Goal: Information Seeking & Learning: Check status

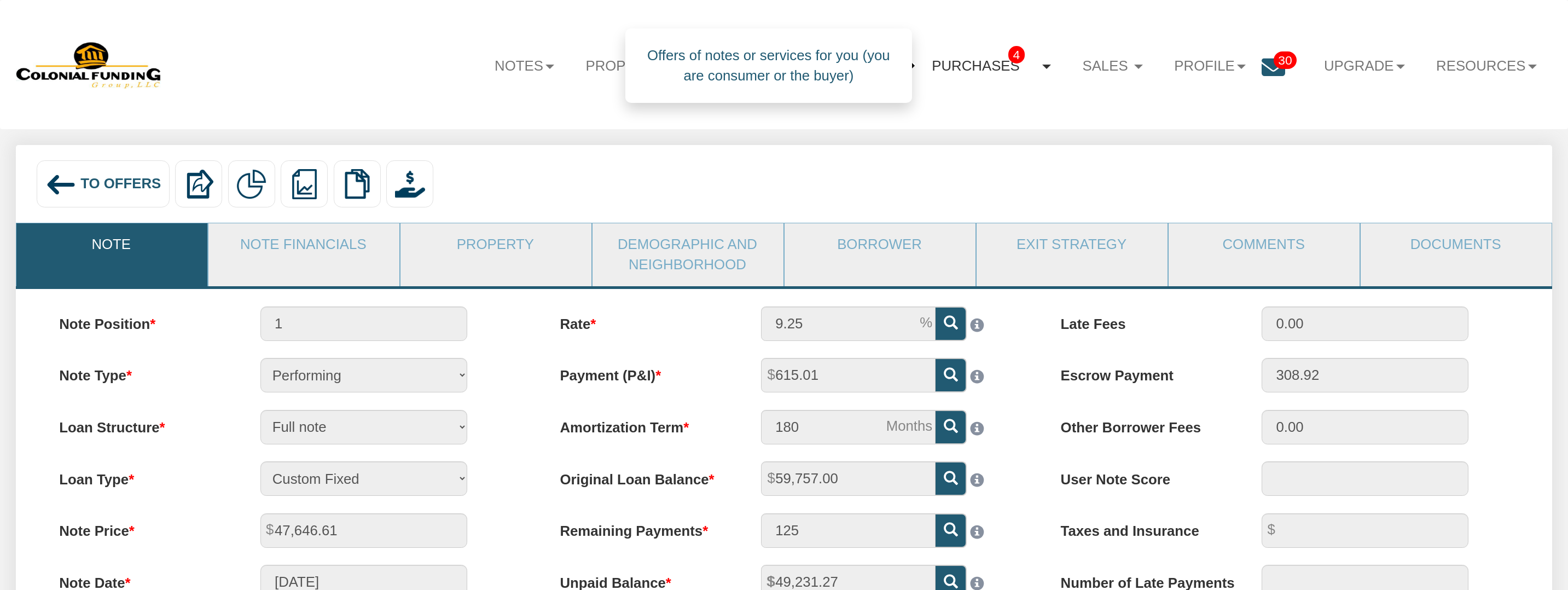
click at [977, 68] on link "Purchases 4" at bounding box center [992, 65] width 151 height 43
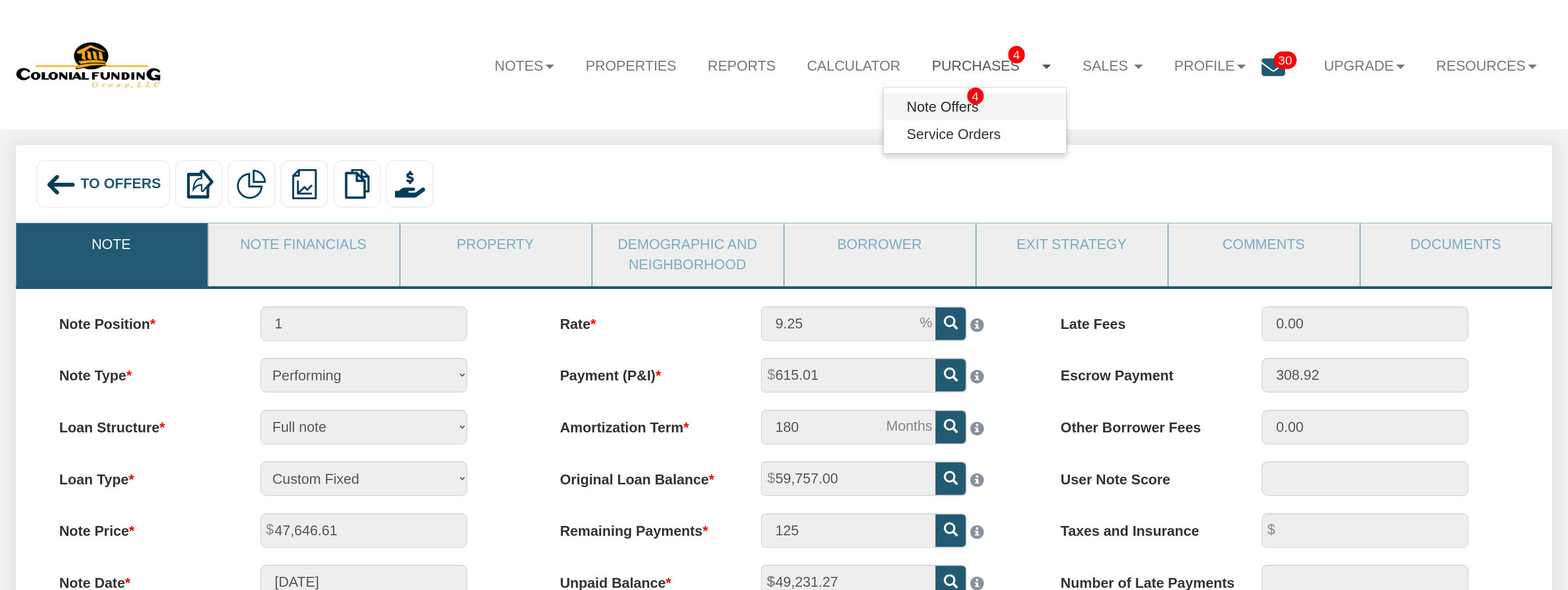
click at [915, 109] on link "Note Offers 4" at bounding box center [974, 107] width 182 height 27
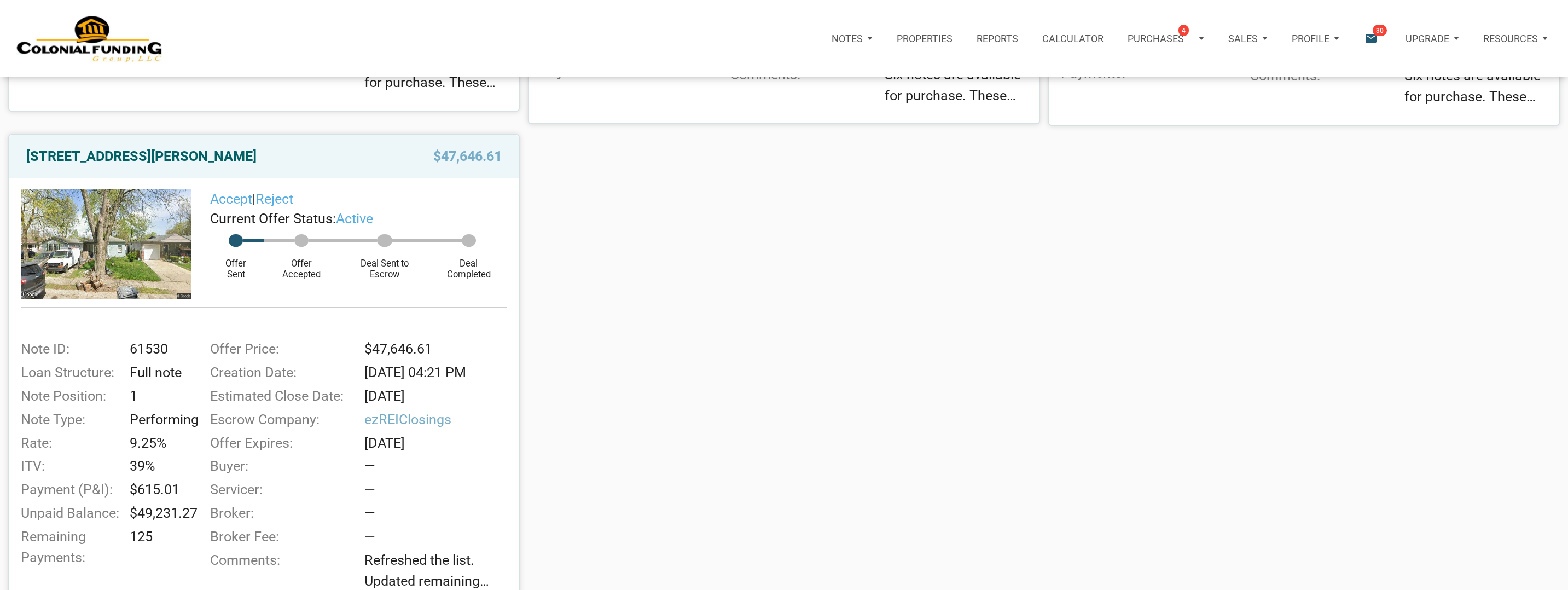
scroll to position [655, 0]
click at [125, 238] on img at bounding box center [106, 243] width 170 height 110
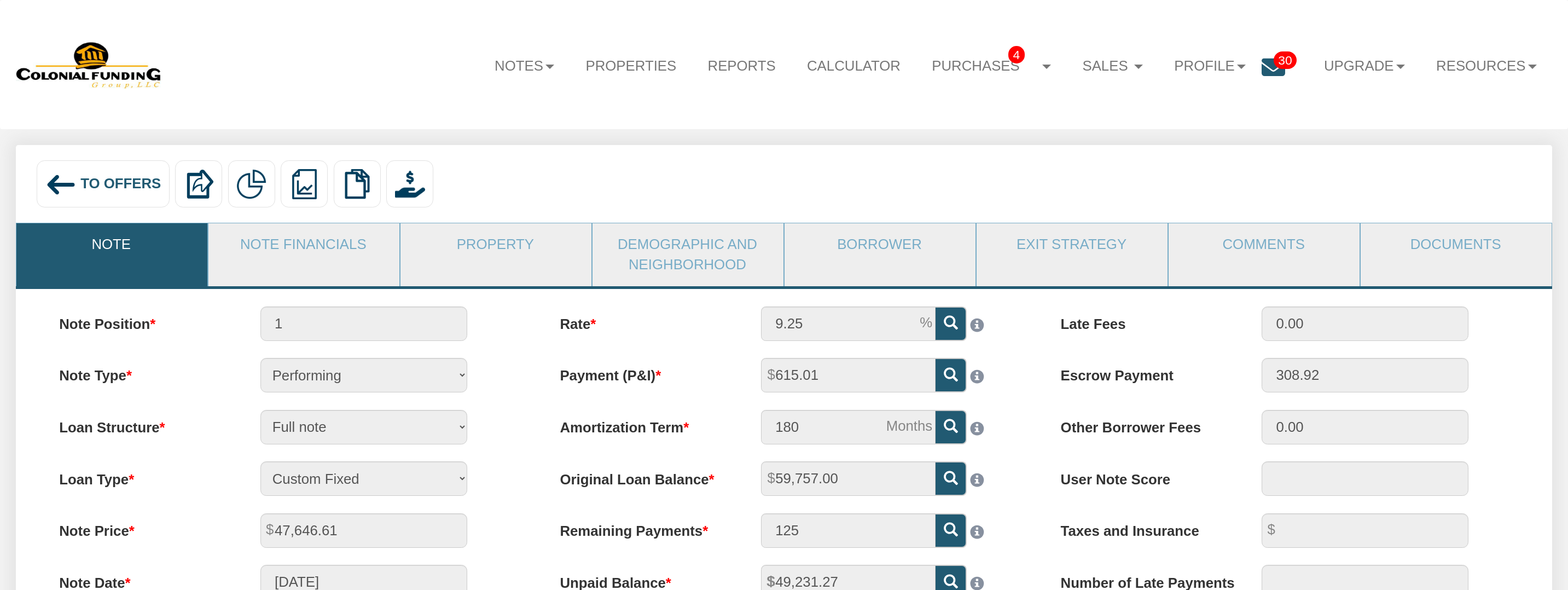
click at [422, 267] on li "Property" at bounding box center [496, 254] width 192 height 64
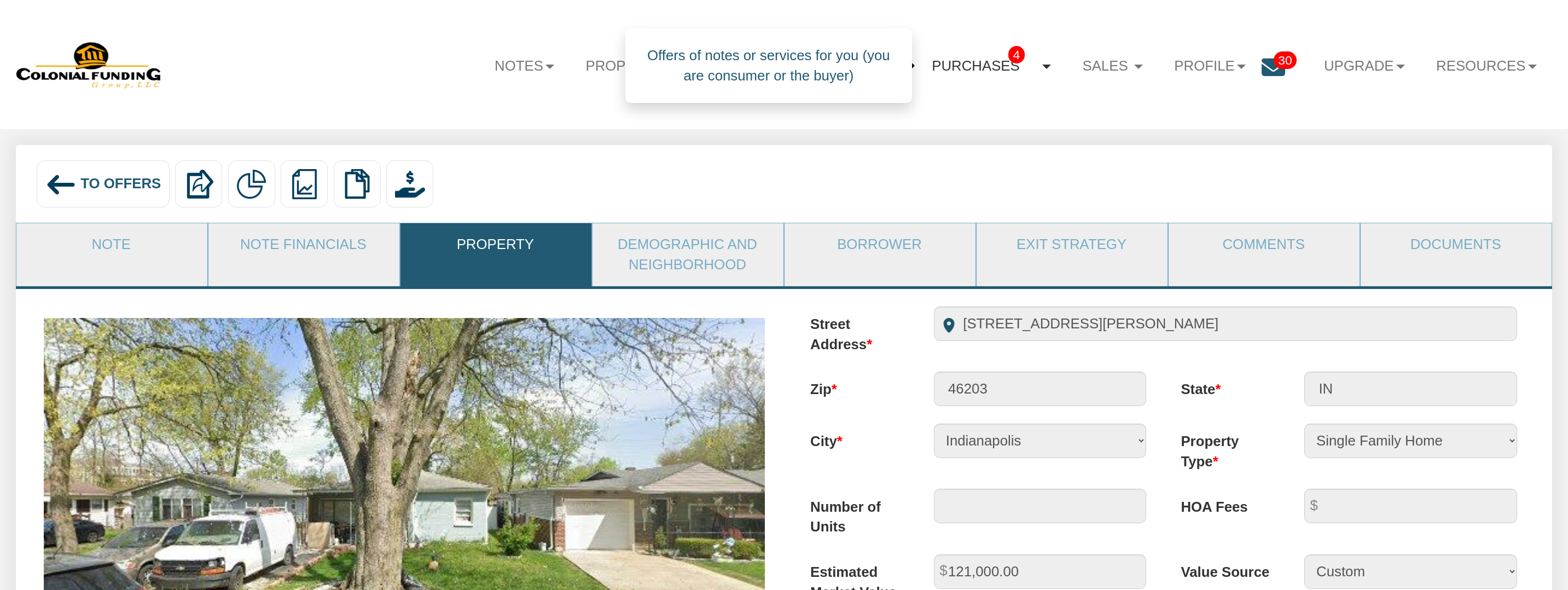
click at [980, 66] on link "Purchases 4" at bounding box center [992, 65] width 151 height 43
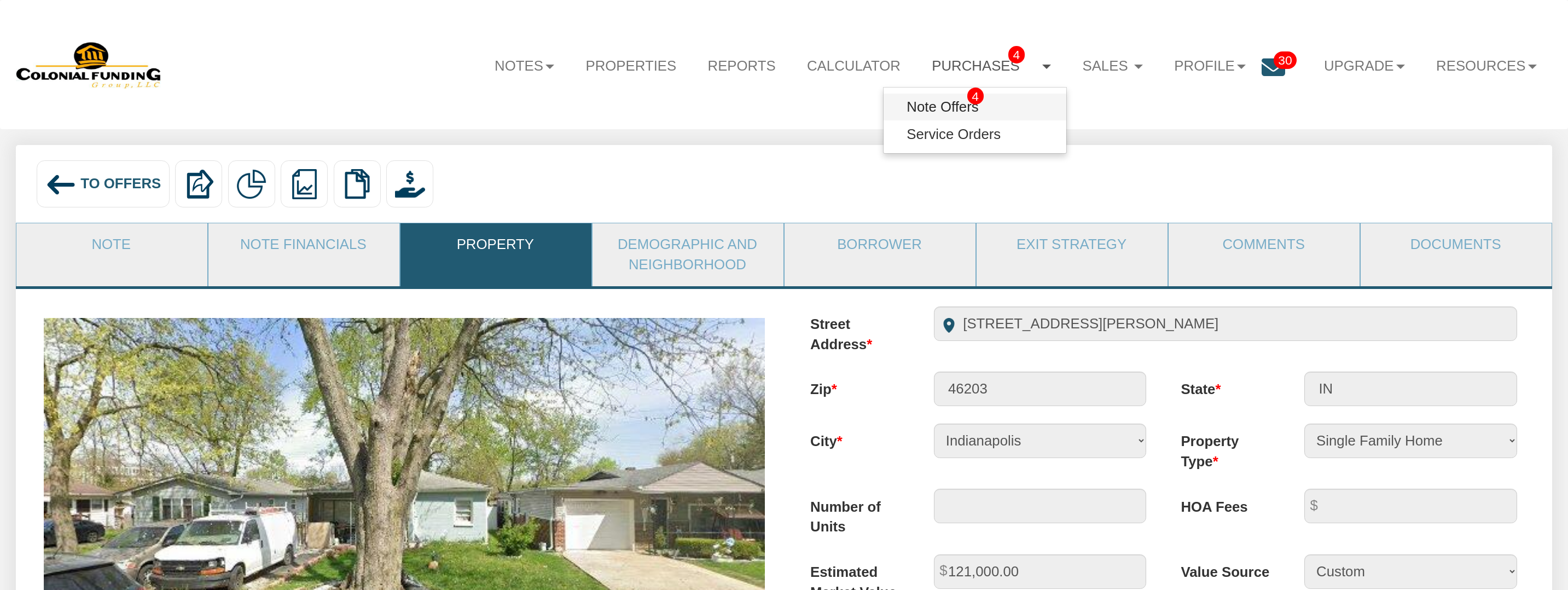
click at [909, 106] on link "Note Offers 4" at bounding box center [974, 107] width 182 height 27
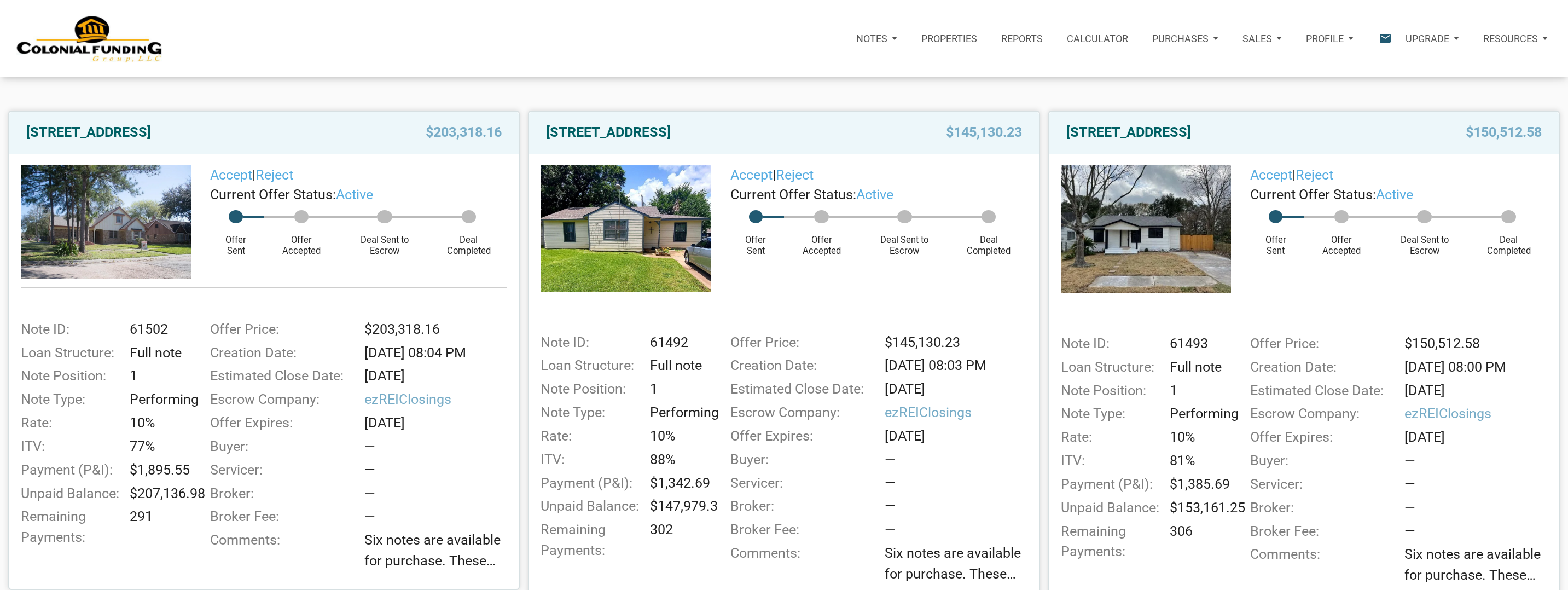
scroll to position [178, 0]
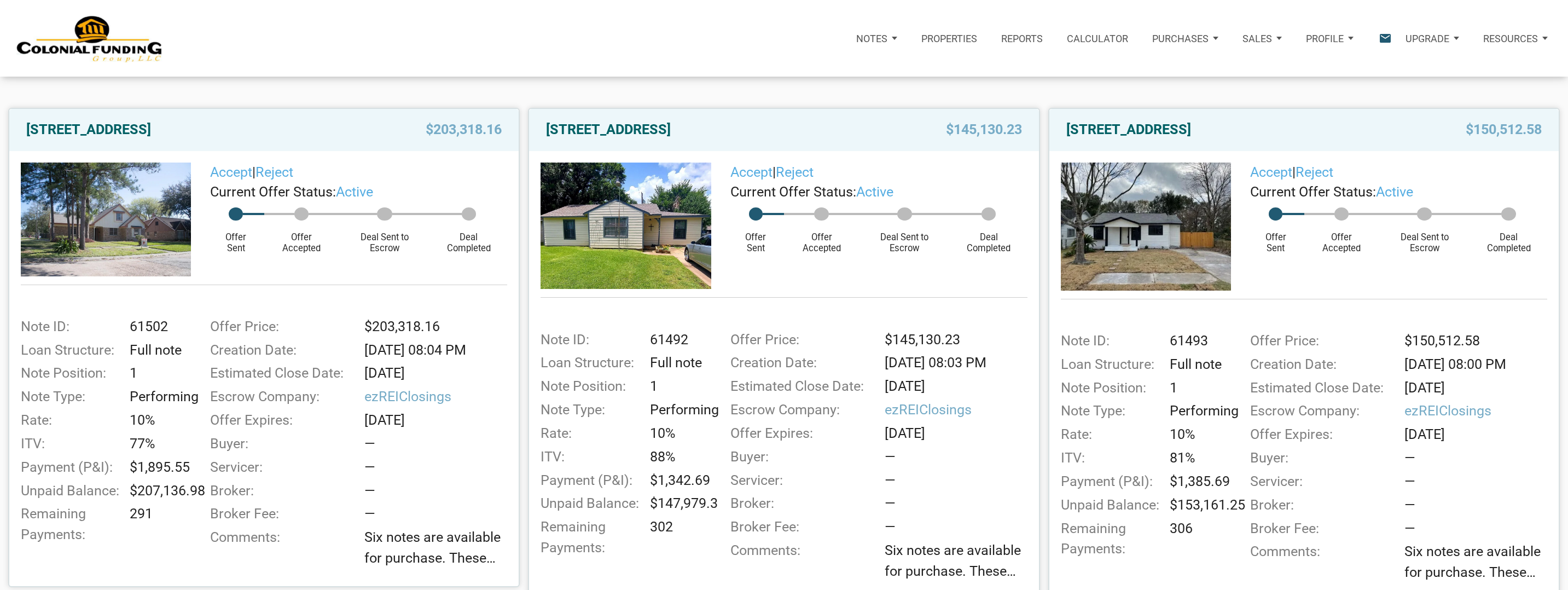
click at [634, 226] on img at bounding box center [625, 226] width 170 height 126
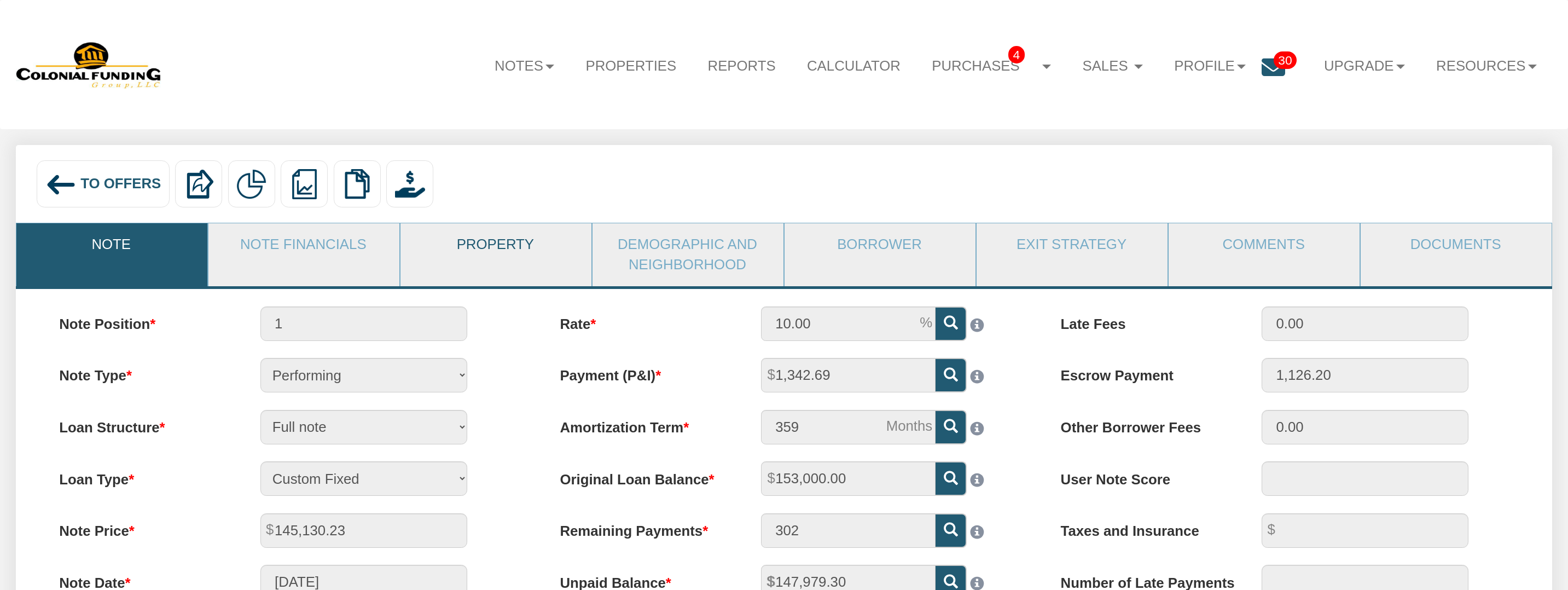
click at [488, 256] on link "Property" at bounding box center [495, 245] width 190 height 43
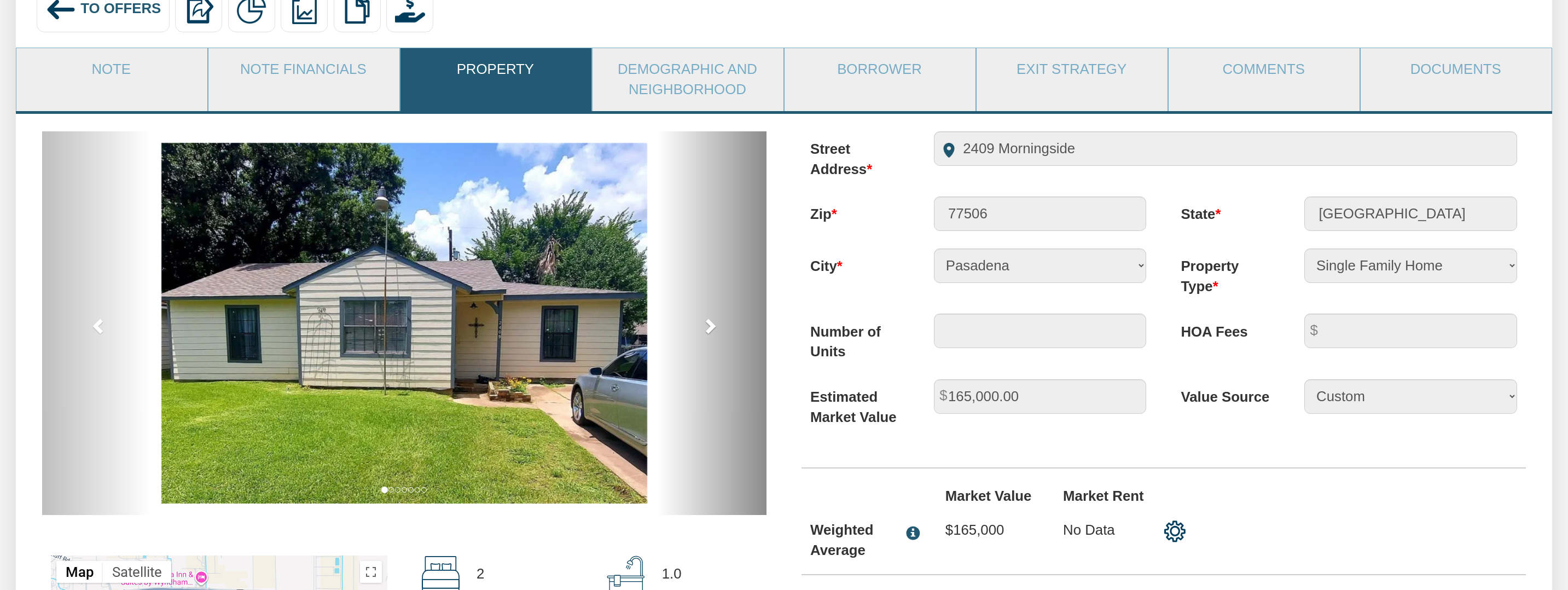
scroll to position [178, 0]
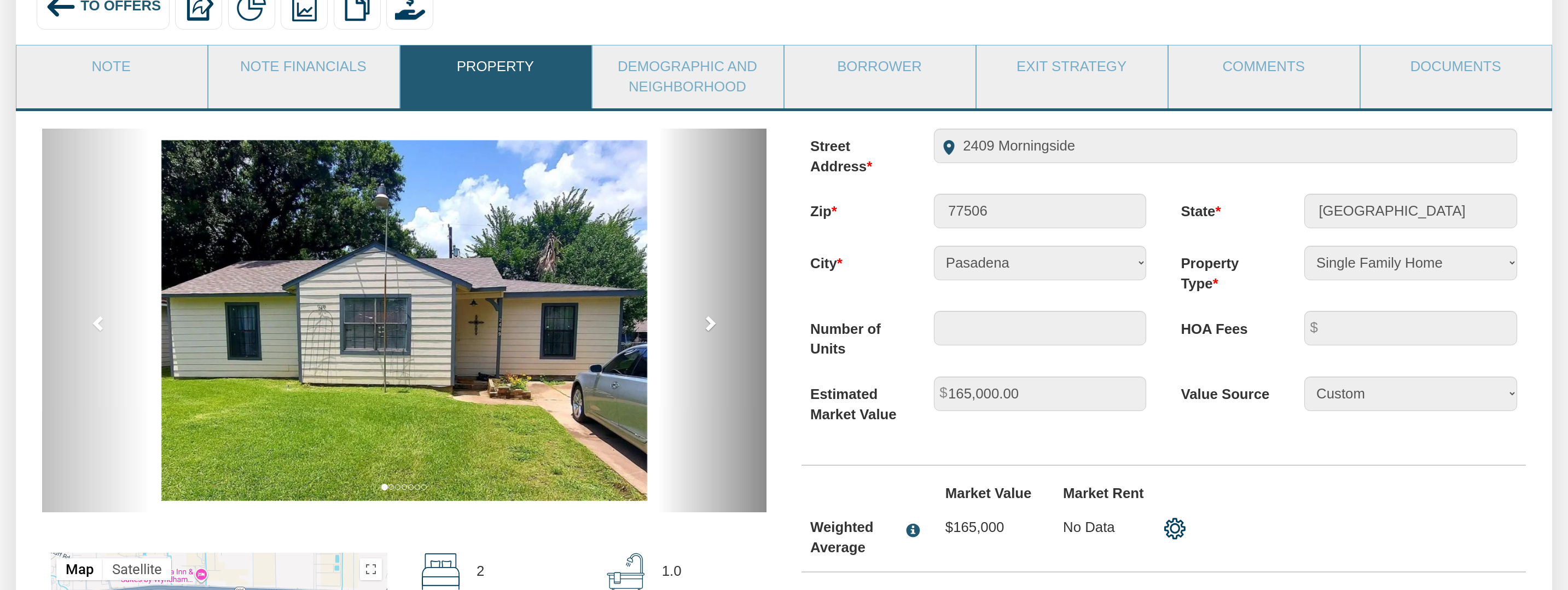
click at [711, 321] on span at bounding box center [709, 323] width 16 height 16
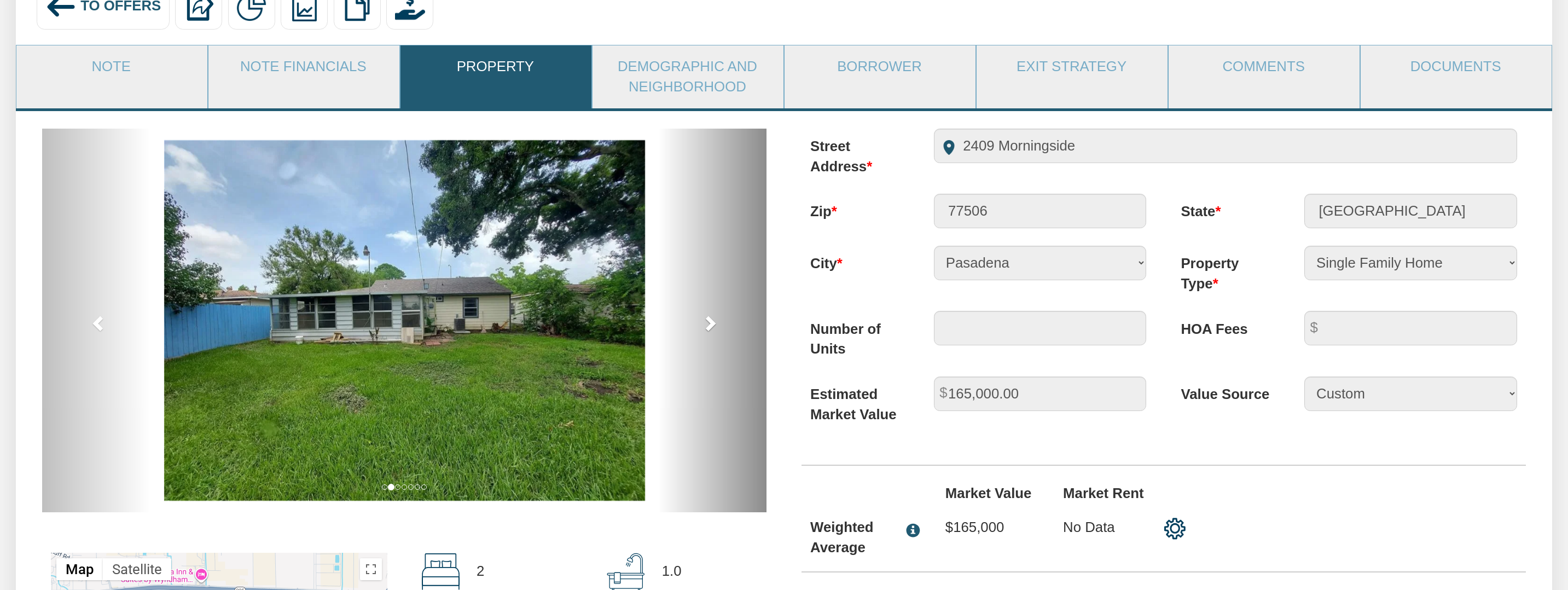
click at [711, 321] on span at bounding box center [709, 323] width 16 height 16
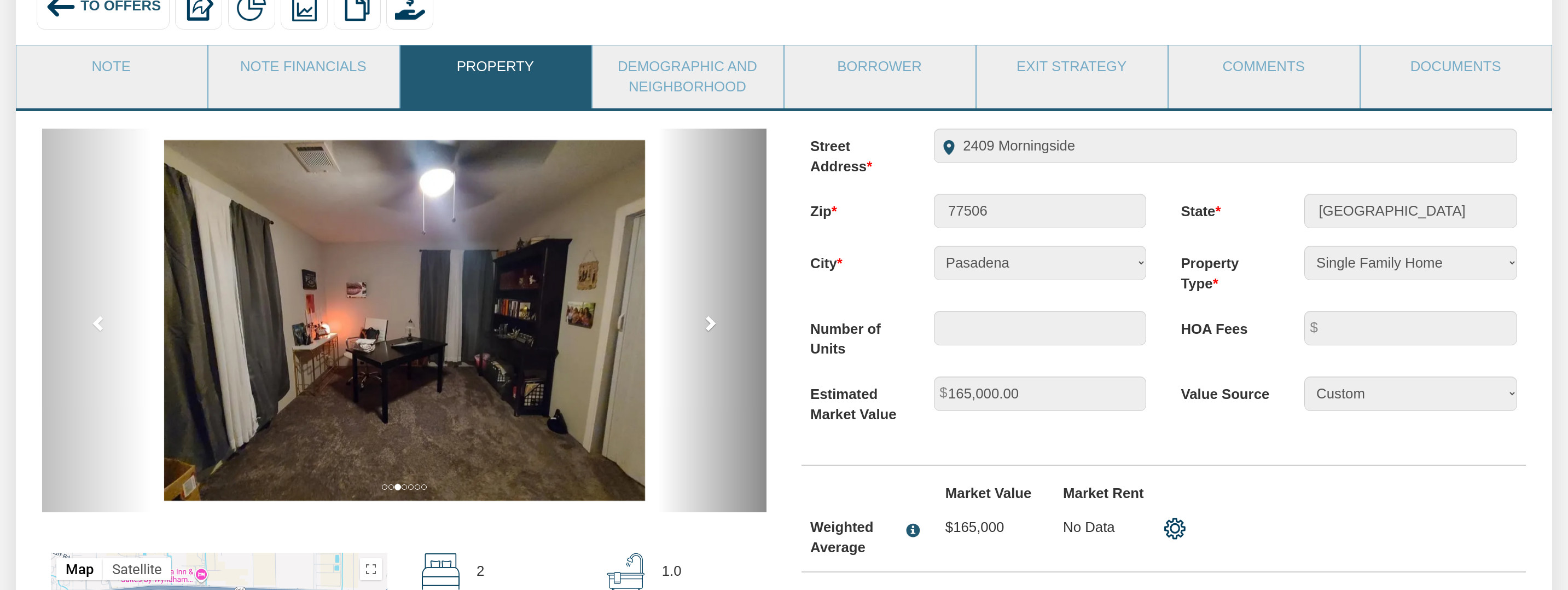
click at [711, 321] on span at bounding box center [709, 323] width 16 height 16
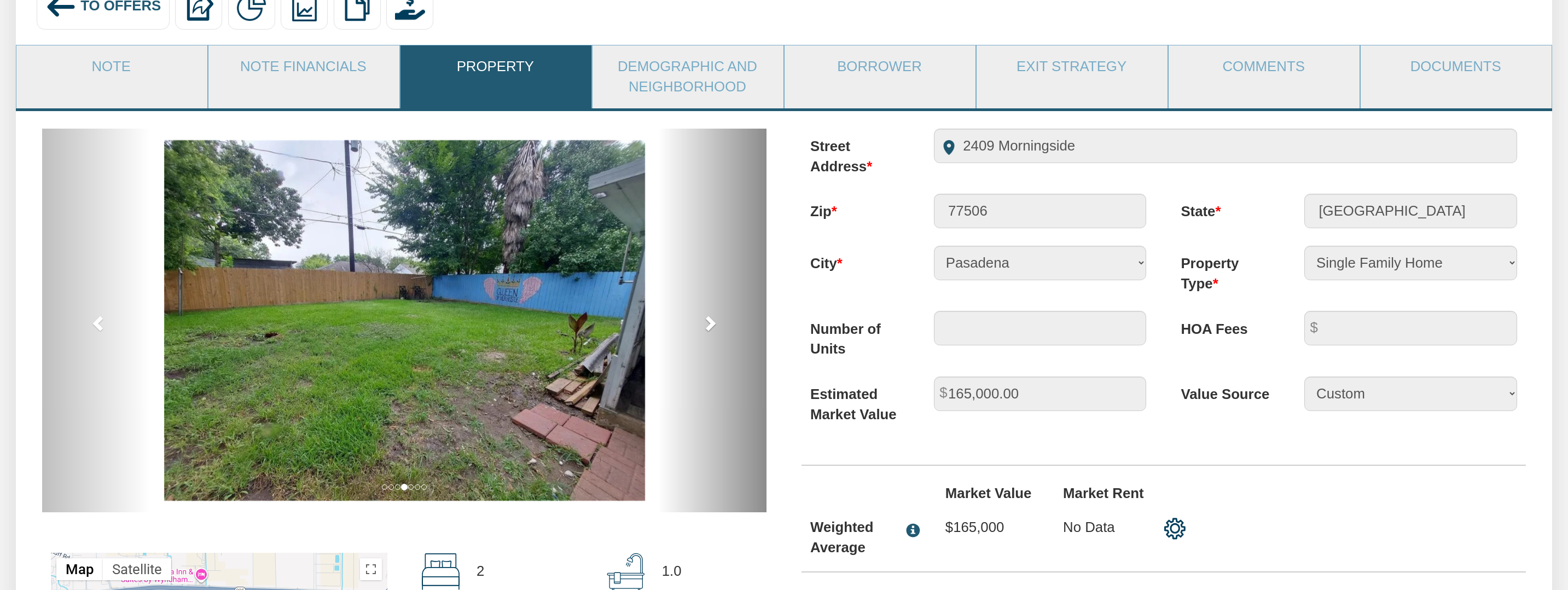
click at [711, 321] on span at bounding box center [709, 323] width 16 height 16
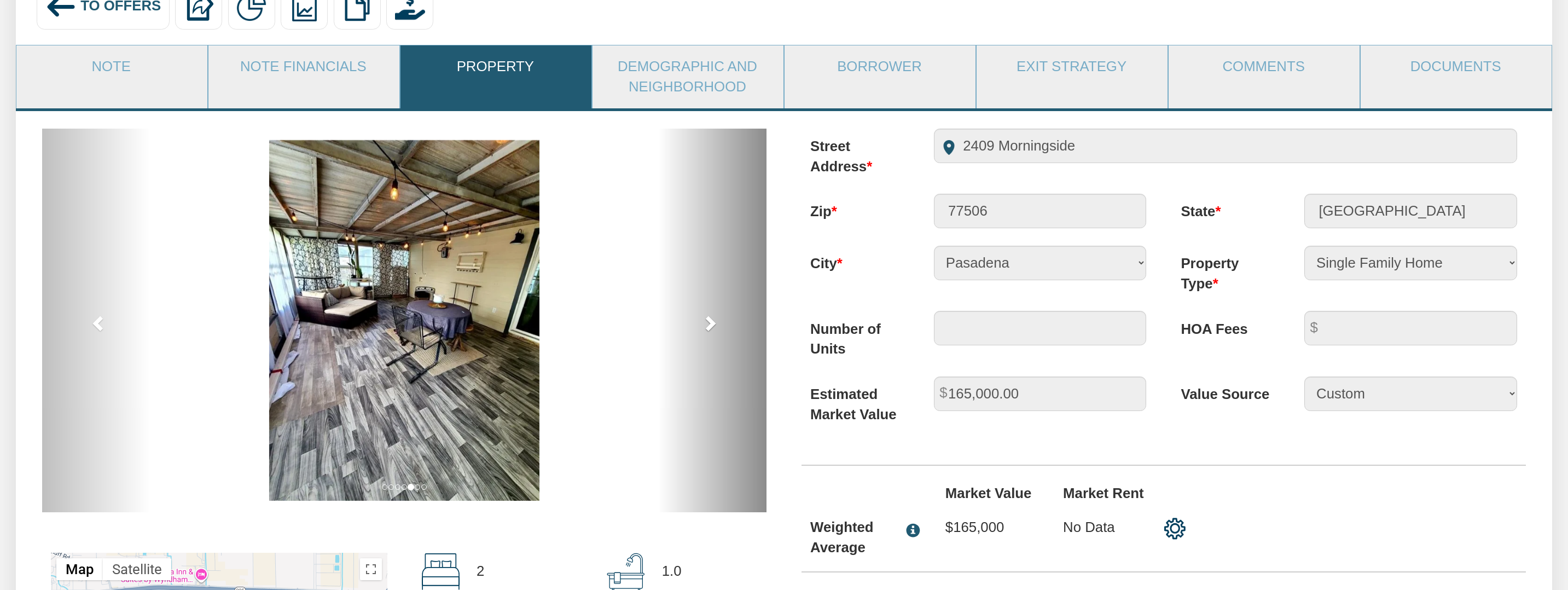
click at [711, 321] on span at bounding box center [709, 323] width 16 height 16
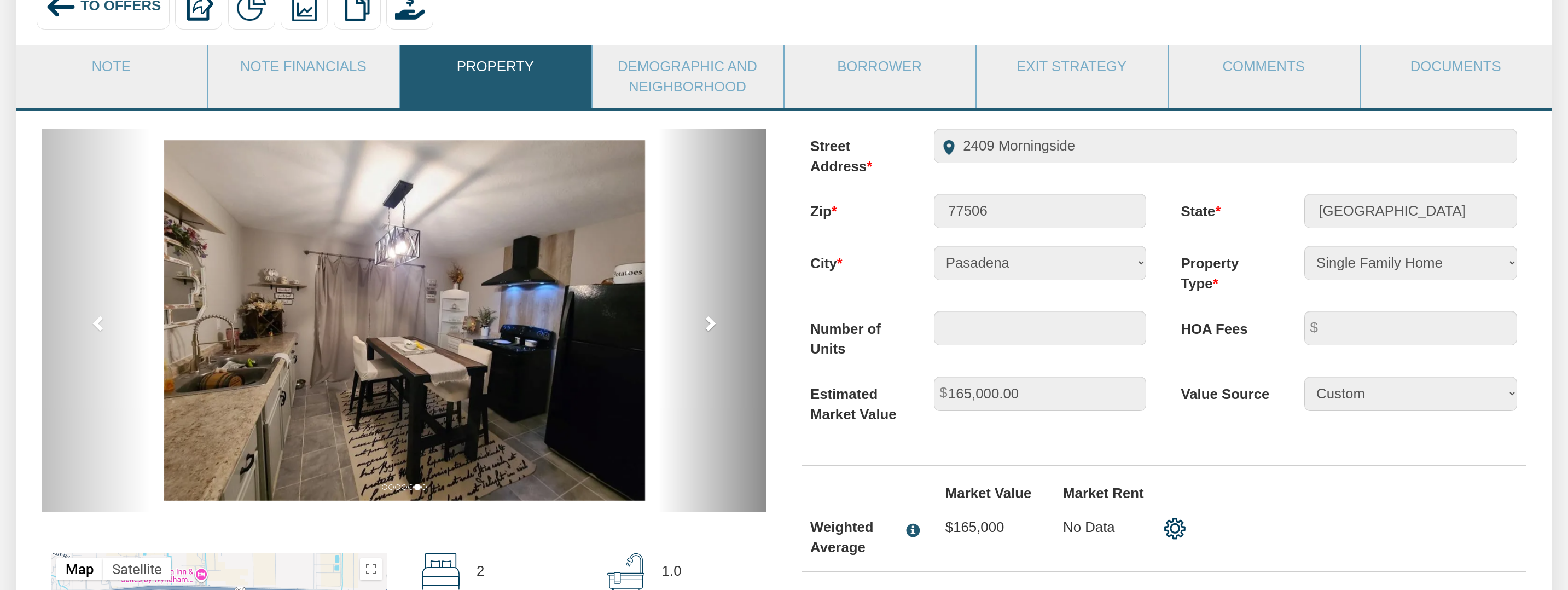
click at [711, 321] on span at bounding box center [709, 323] width 16 height 16
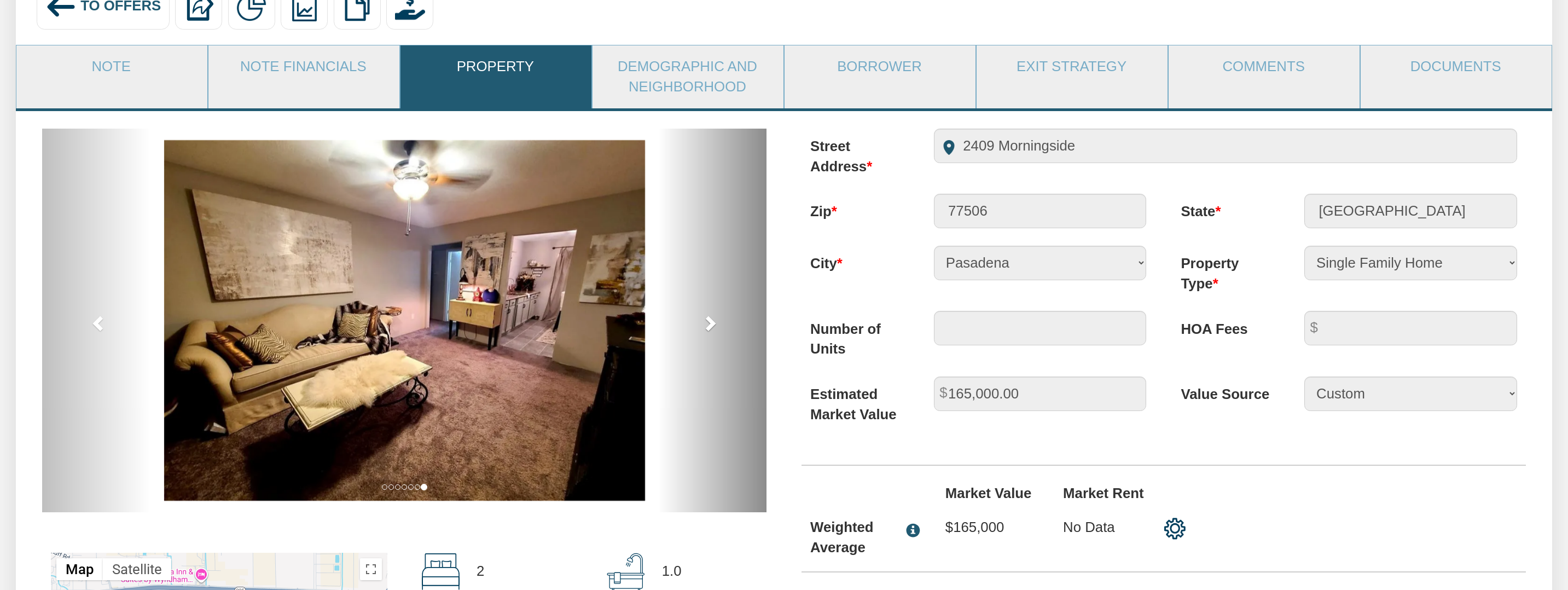
click at [711, 321] on span at bounding box center [709, 323] width 16 height 16
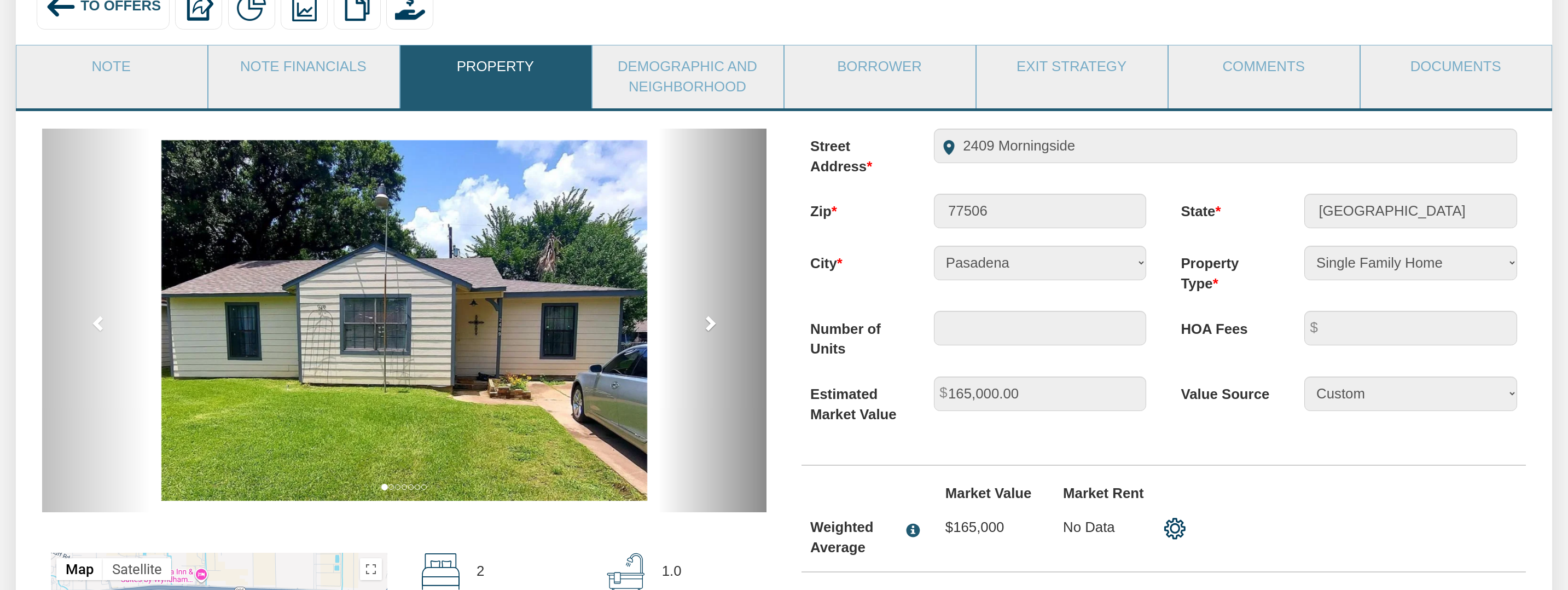
click at [711, 321] on span at bounding box center [709, 323] width 16 height 16
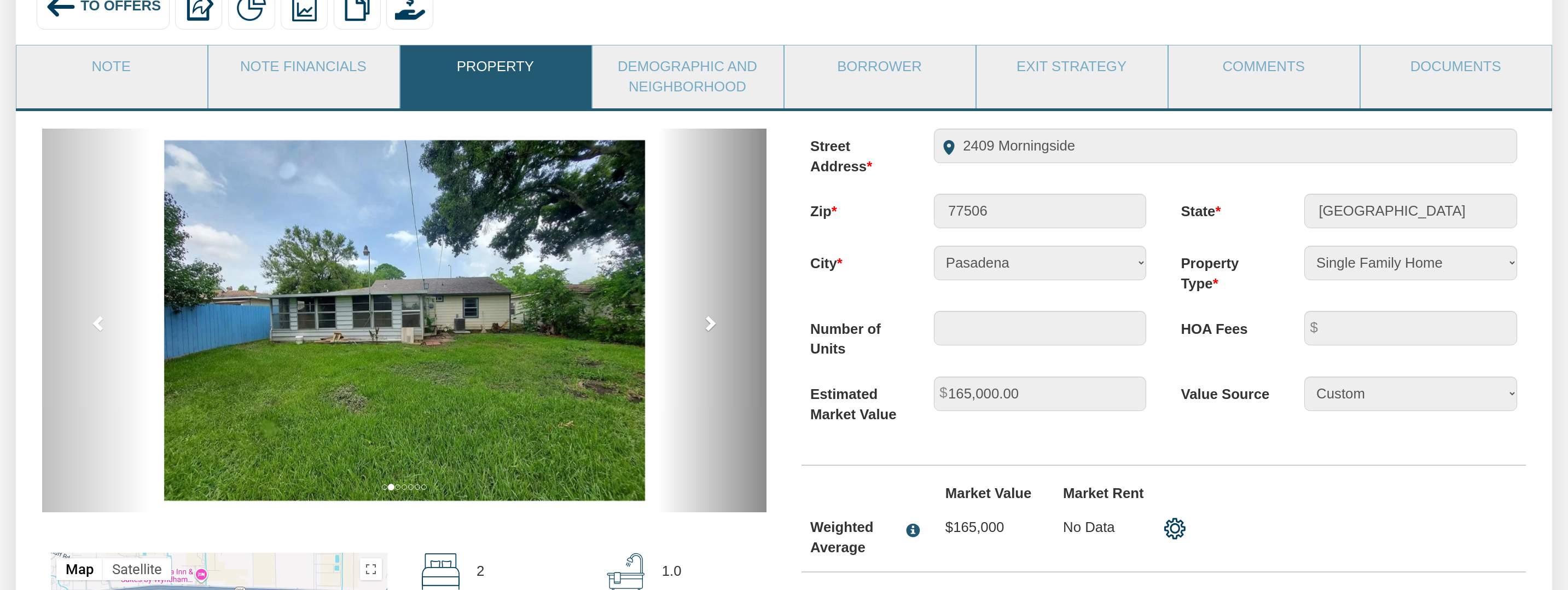
click at [711, 321] on span at bounding box center [709, 323] width 16 height 16
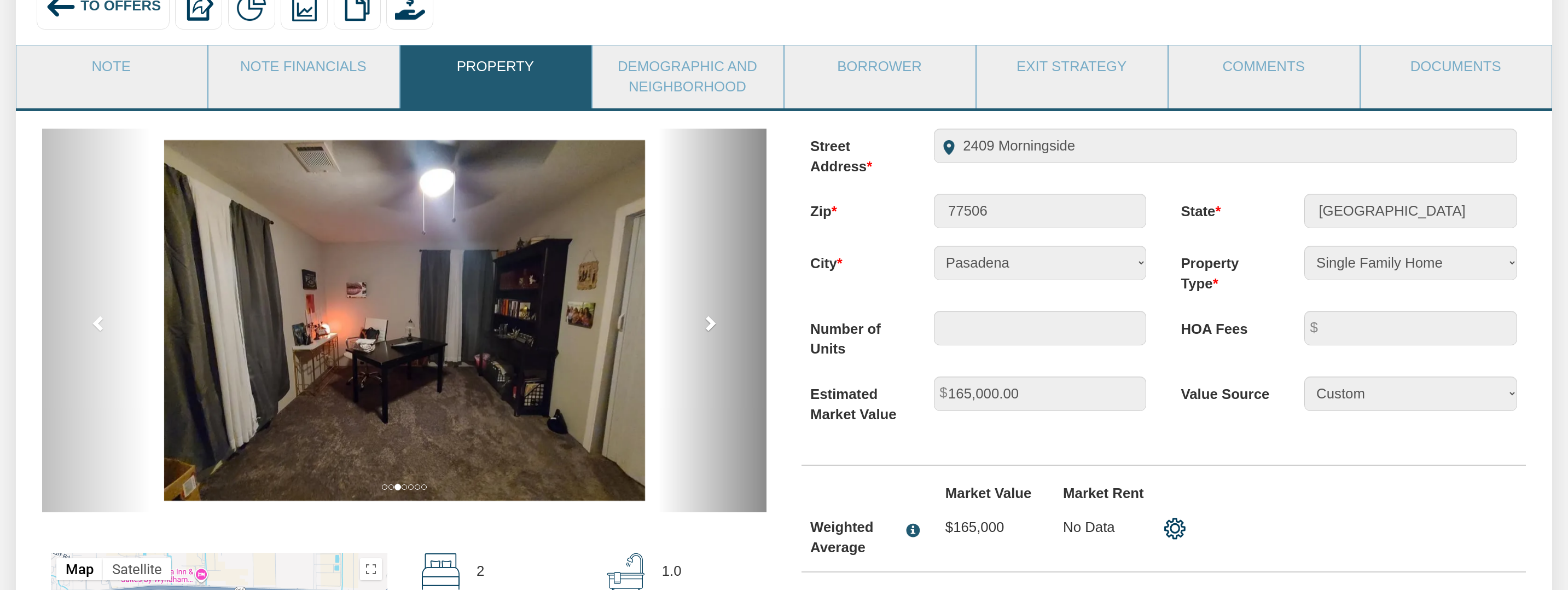
click at [711, 321] on span at bounding box center [709, 323] width 16 height 16
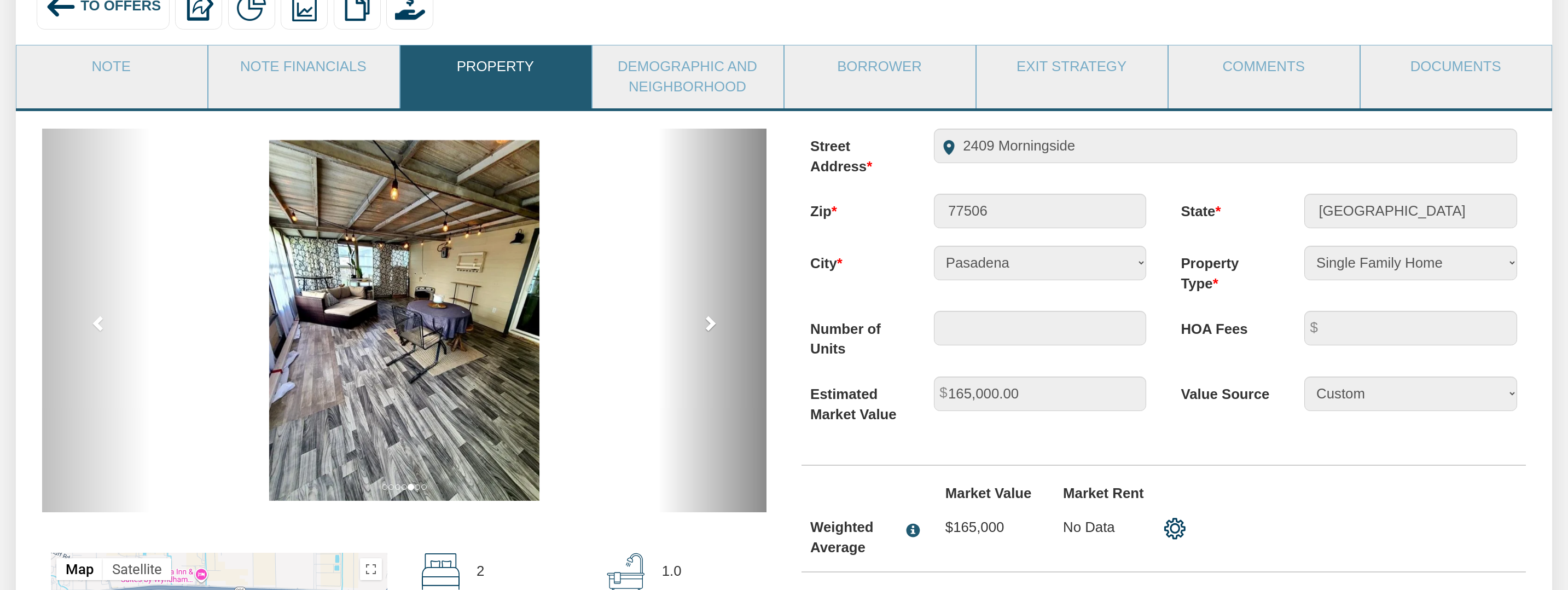
click at [711, 321] on span at bounding box center [709, 323] width 16 height 16
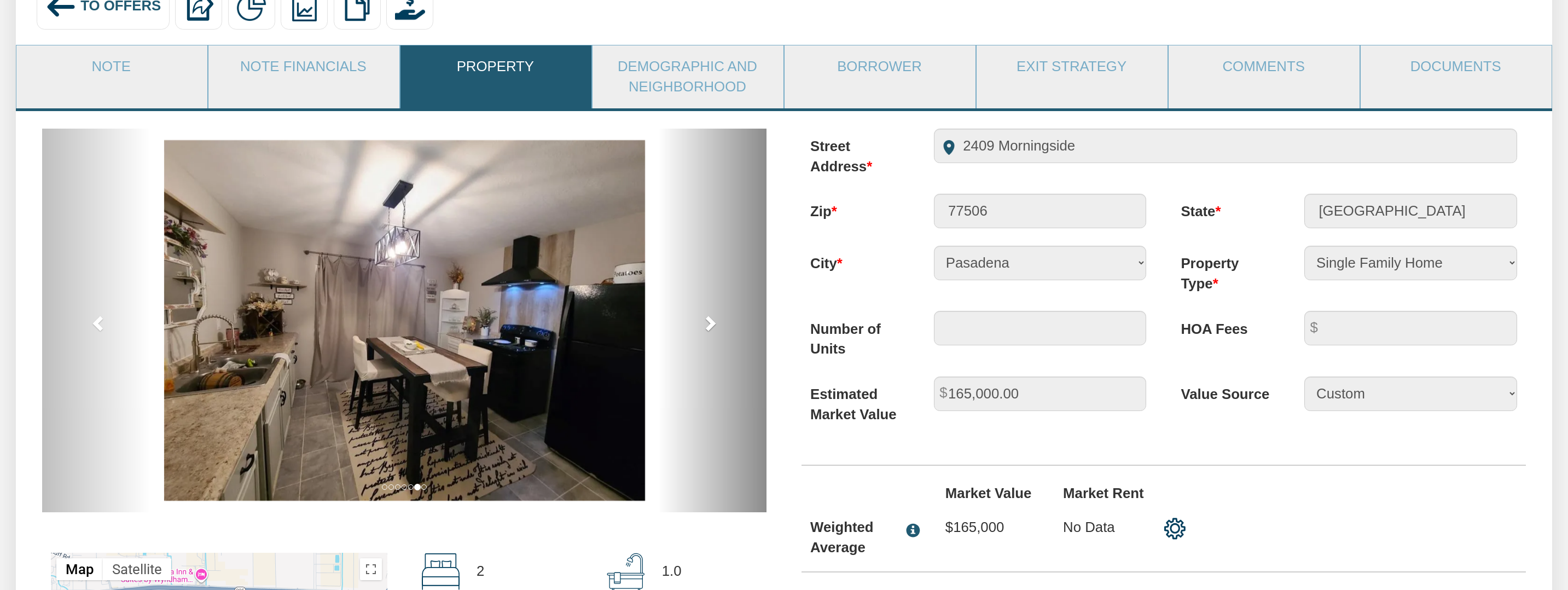
click at [711, 321] on span at bounding box center [709, 323] width 16 height 16
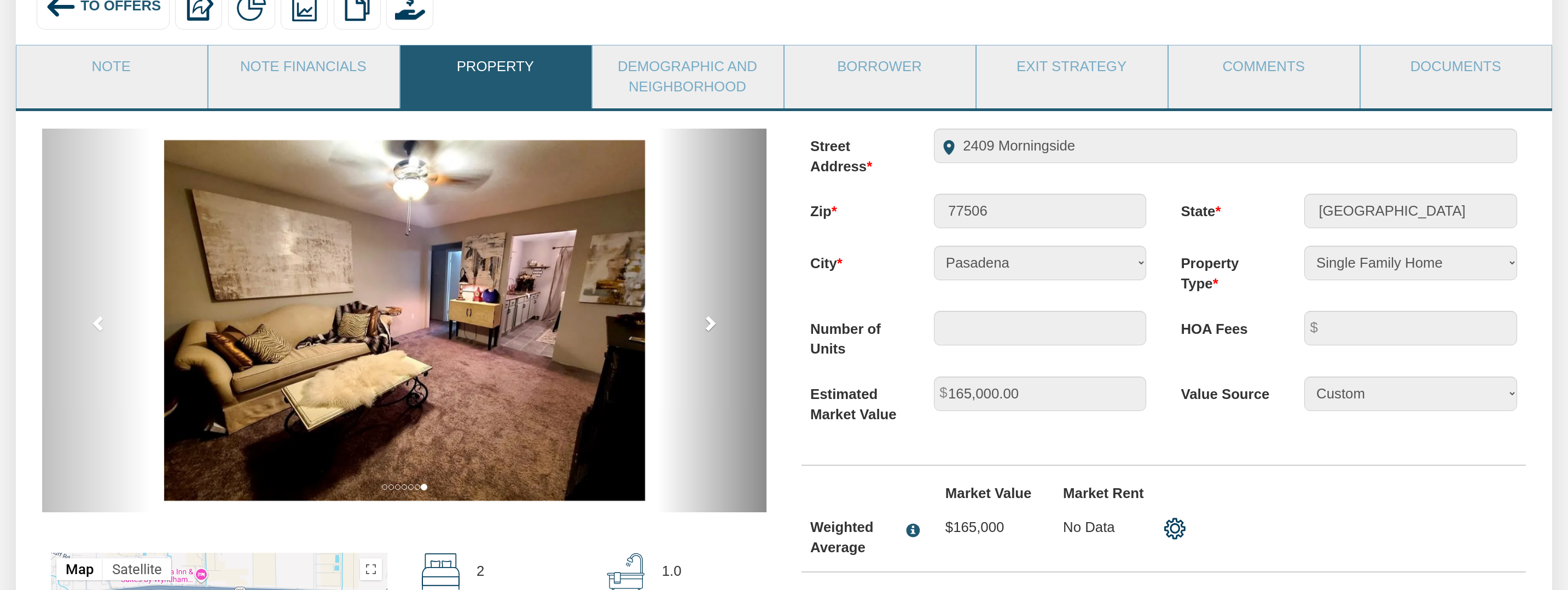
click at [711, 321] on span at bounding box center [709, 323] width 16 height 16
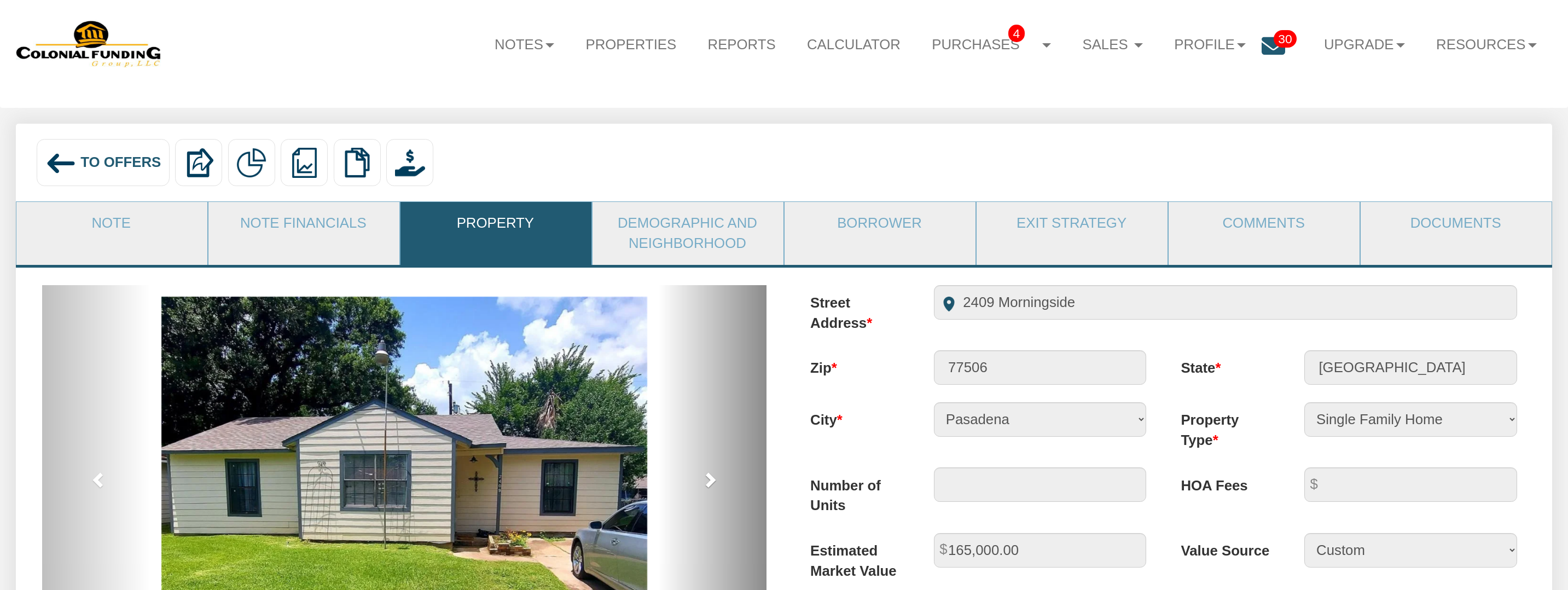
scroll to position [11, 0]
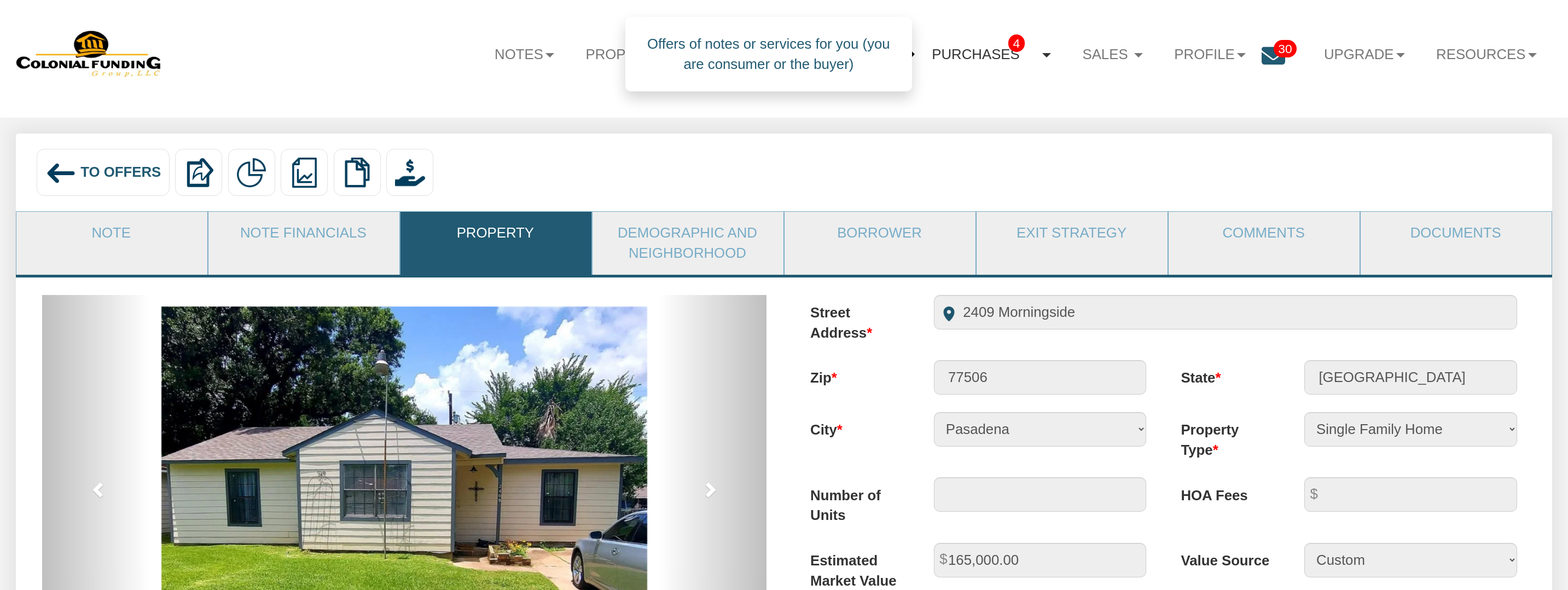
click at [949, 50] on link "Purchases 4" at bounding box center [992, 54] width 151 height 43
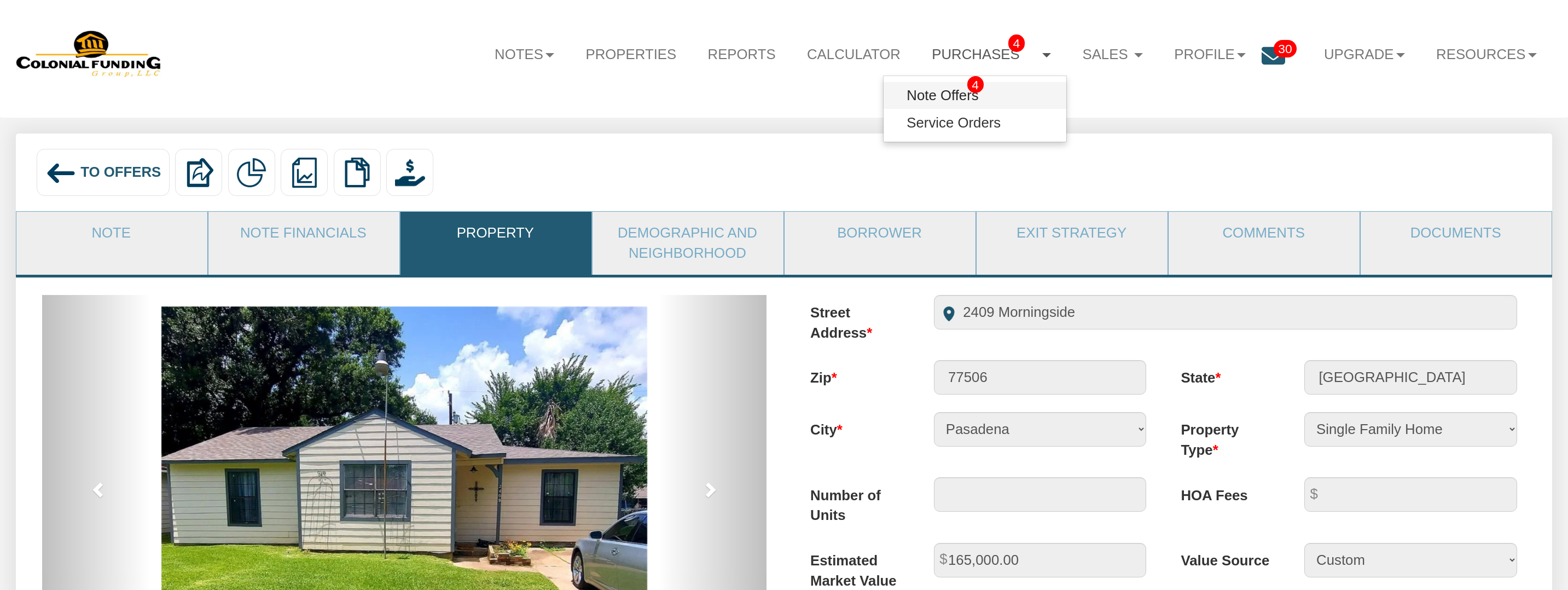
click at [938, 99] on link "Note Offers 4" at bounding box center [974, 95] width 182 height 27
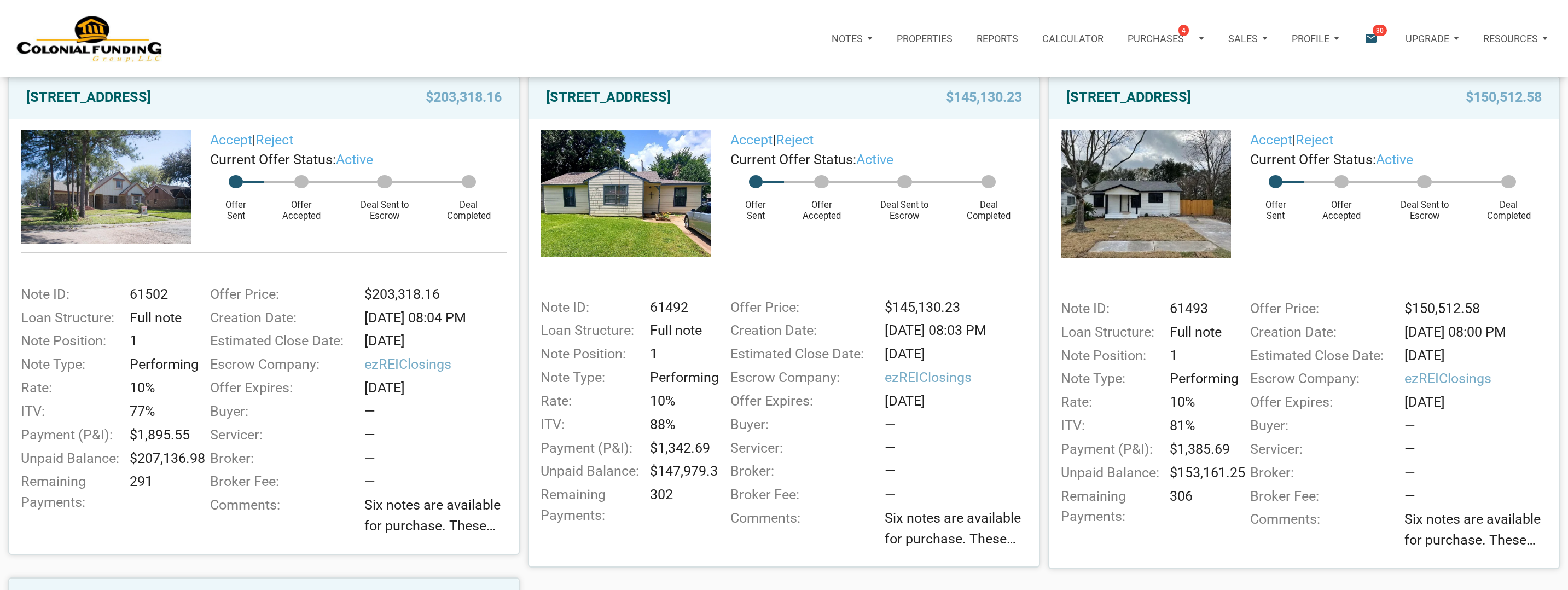
scroll to position [211, 0]
click at [1178, 194] on img at bounding box center [1146, 193] width 170 height 128
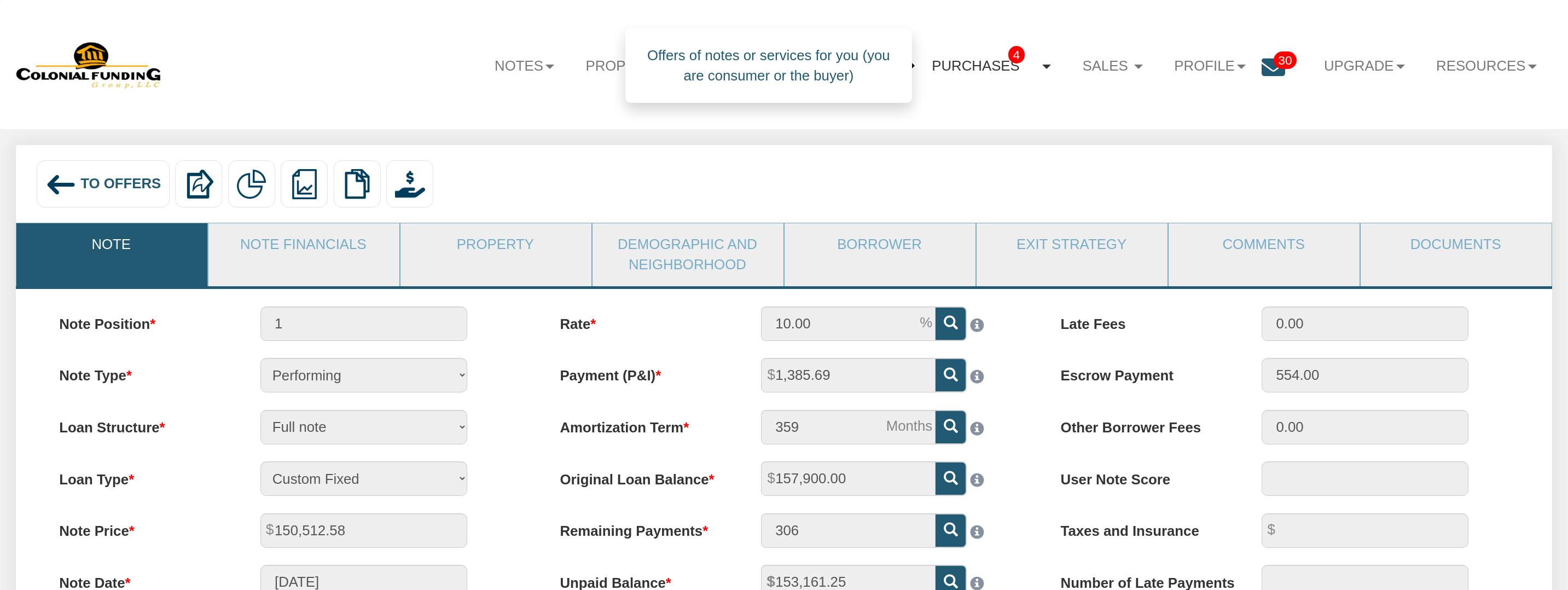
click at [953, 70] on link "Purchases 4" at bounding box center [992, 65] width 151 height 43
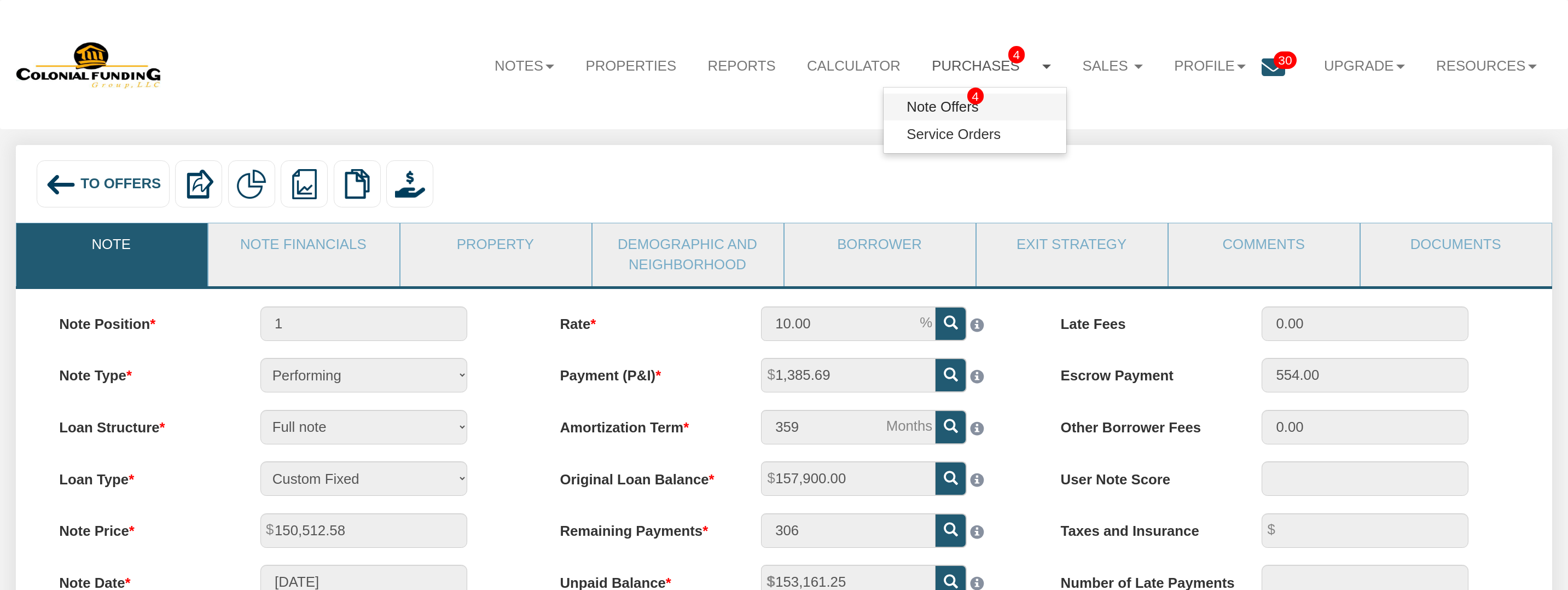
click at [933, 103] on link "Note Offers 4" at bounding box center [974, 107] width 182 height 27
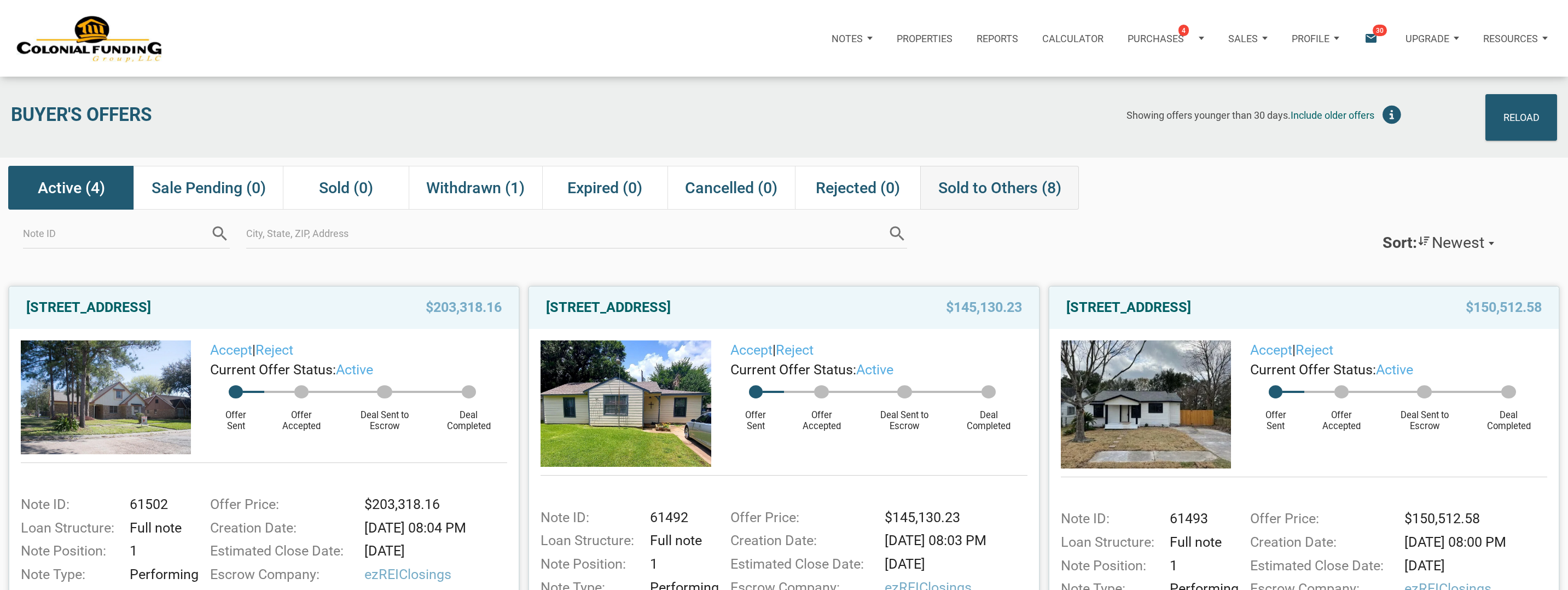
click at [988, 182] on span "Sold to Others (8)" at bounding box center [999, 188] width 123 height 20
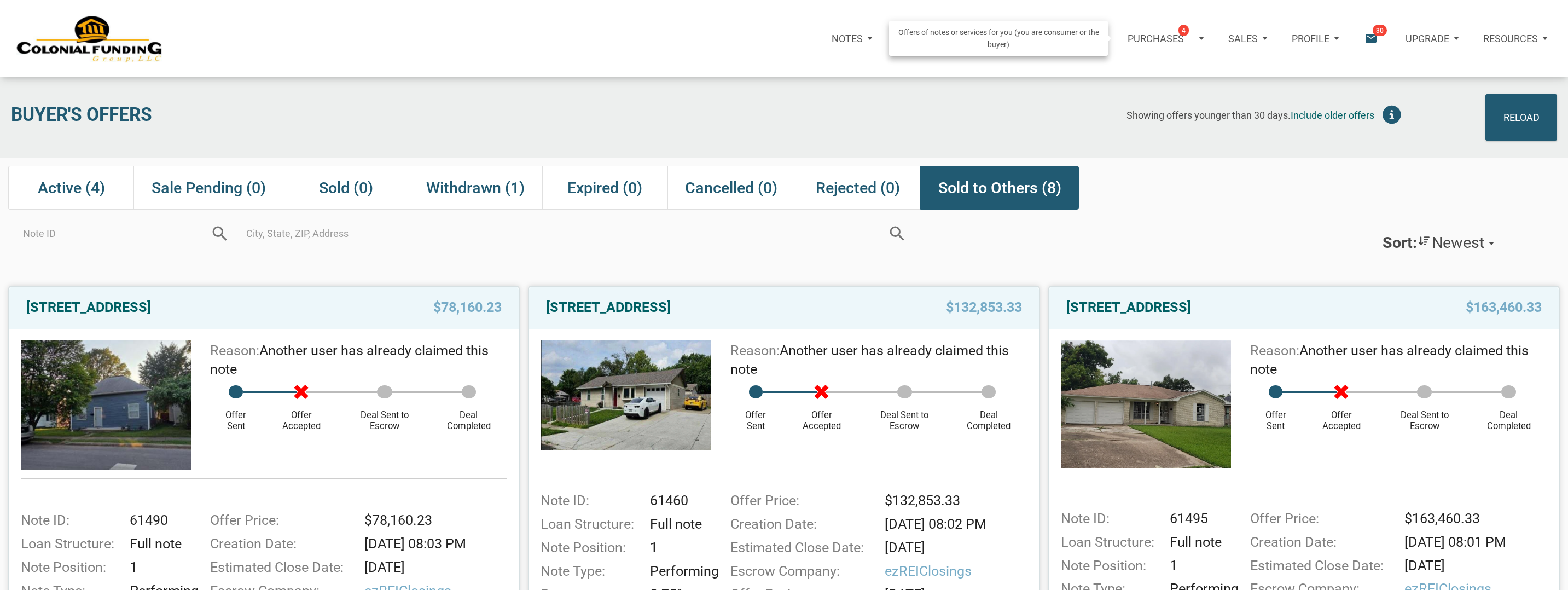
click at [1179, 41] on p "Purchases" at bounding box center [1156, 38] width 57 height 11
click at [487, 186] on span "Withdrawn (1)" at bounding box center [476, 188] width 99 height 20
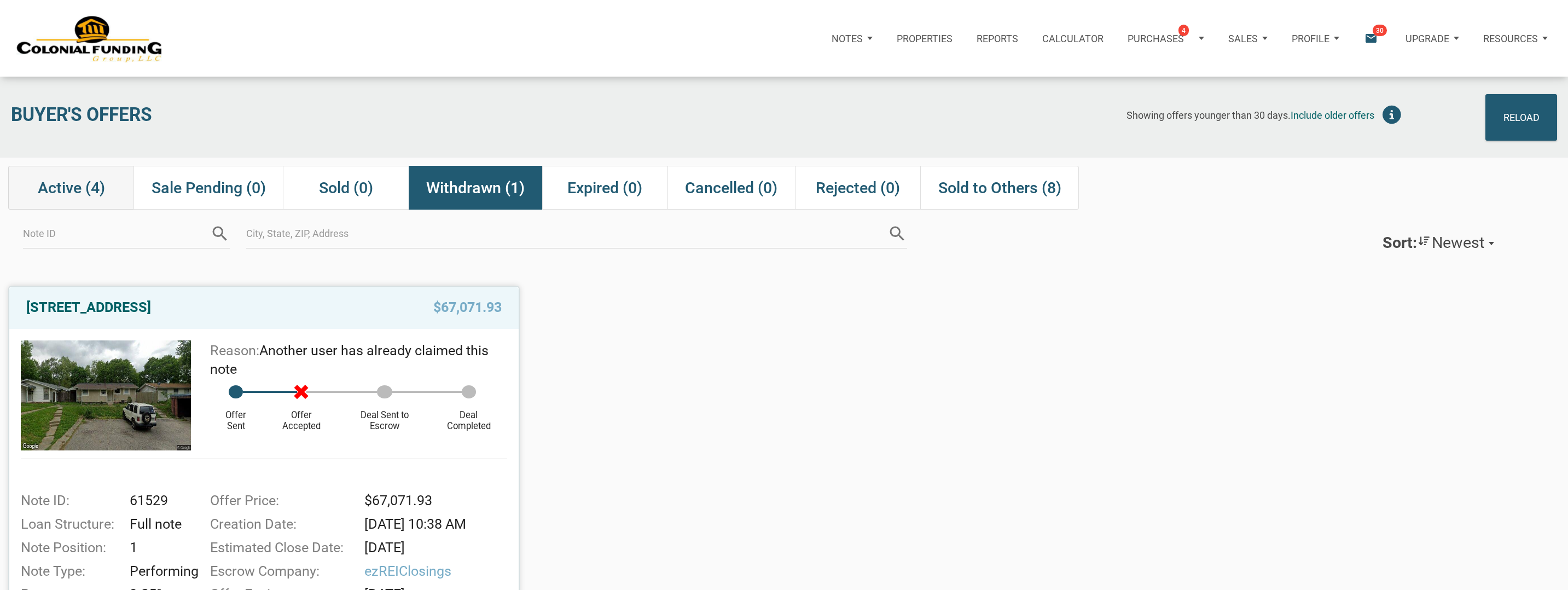
click at [80, 184] on span "Active (4)" at bounding box center [71, 188] width 67 height 20
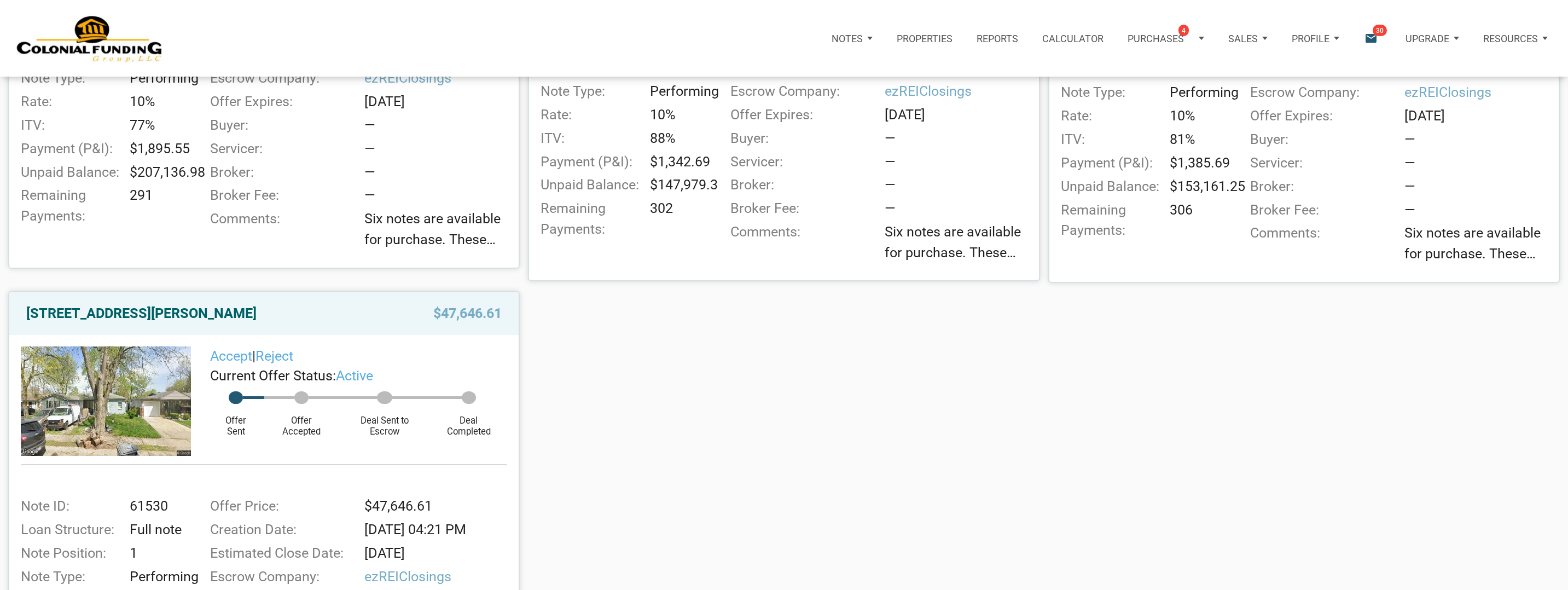
scroll to position [495, 0]
